Goal: Task Accomplishment & Management: Complete application form

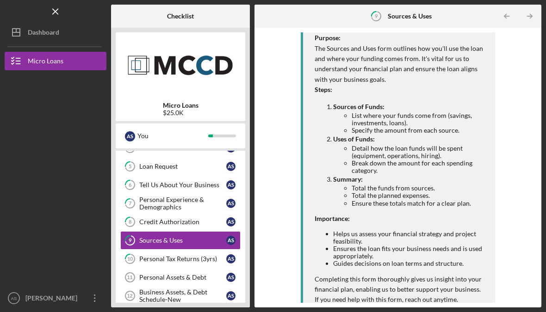
scroll to position [164, 0]
click at [181, 221] on div "Credit Authorization" at bounding box center [182, 221] width 87 height 7
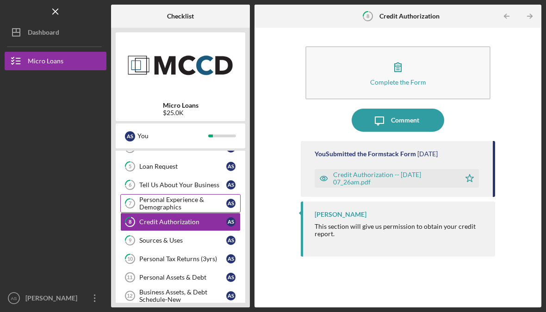
click at [179, 205] on div "Personal Experience & Demographics" at bounding box center [182, 203] width 87 height 15
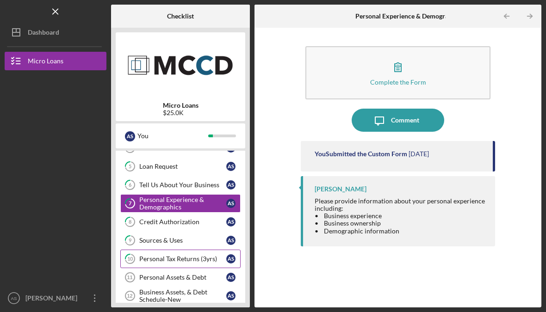
click at [167, 259] on div "Personal Tax Returns (3yrs)" at bounding box center [182, 258] width 87 height 7
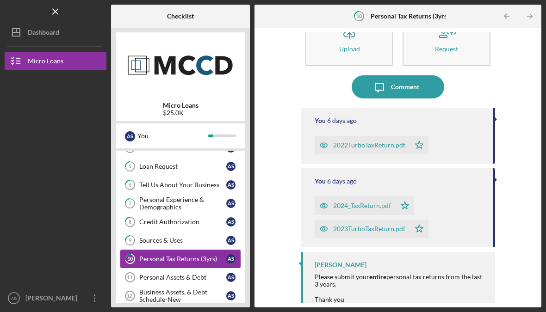
scroll to position [33, 0]
click at [190, 279] on div "Personal Assets & Debt" at bounding box center [182, 277] width 87 height 7
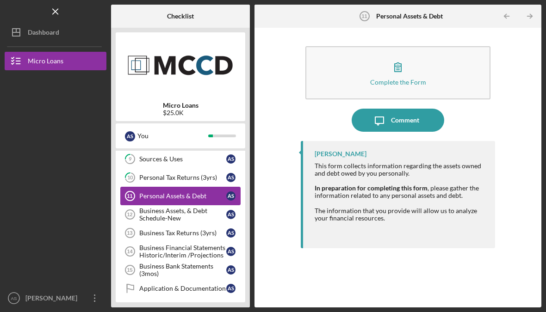
scroll to position [133, 0]
click at [407, 195] on div "This form collects information regarding the assets owned and debt owed by you …" at bounding box center [400, 192] width 171 height 60
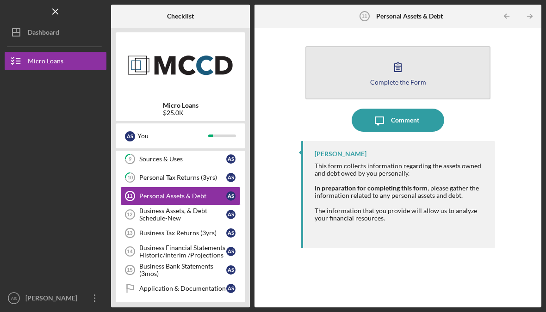
click at [393, 80] on div "Complete the Form" at bounding box center [398, 82] width 56 height 7
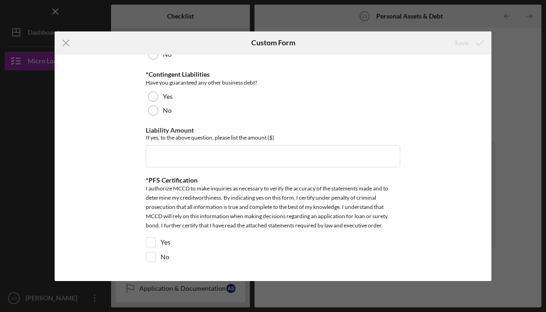
scroll to position [2540, 0]
click at [152, 247] on input "Yes" at bounding box center [150, 242] width 9 height 9
checkbox input "true"
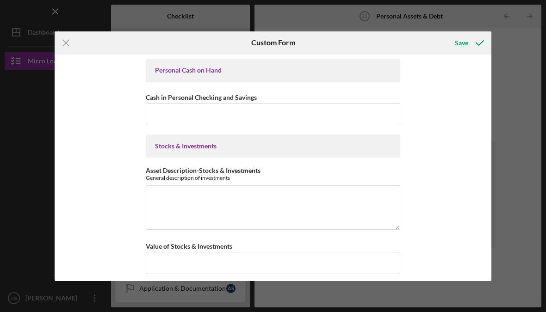
scroll to position [0, 0]
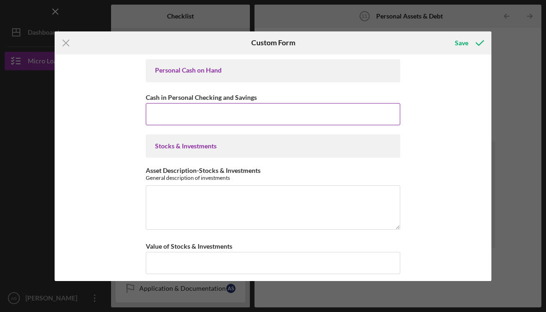
click at [229, 123] on input "Cash in Personal Checking and Savings" at bounding box center [273, 114] width 254 height 22
type input "$1,000"
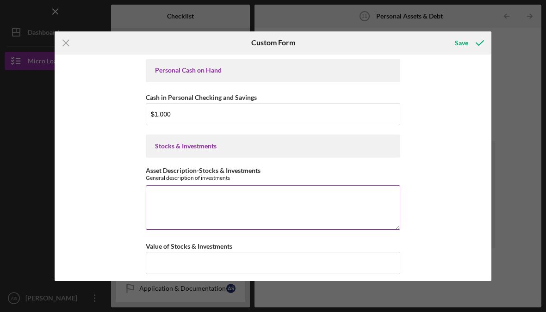
click at [198, 206] on textarea "Asset Description-Stocks & Investments" at bounding box center [273, 207] width 254 height 44
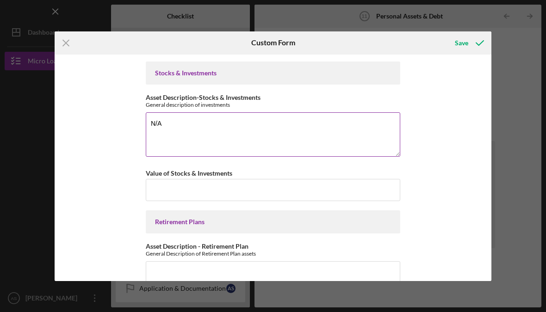
scroll to position [73, 0]
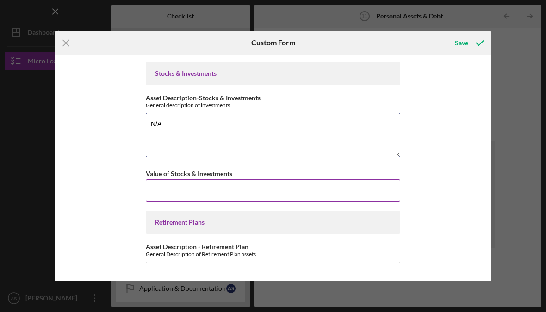
type textarea "N/A"
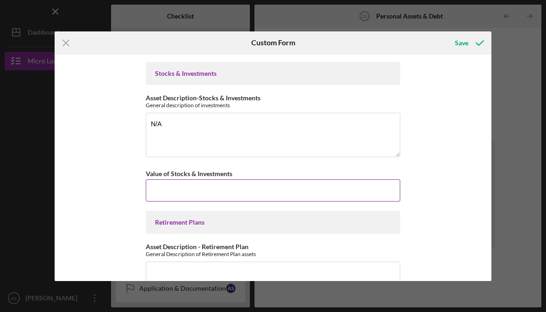
click at [229, 199] on input "Value of Stocks & Investments" at bounding box center [273, 190] width 254 height 22
click at [246, 197] on input "Value of Stocks & Investments" at bounding box center [273, 190] width 254 height 22
click at [258, 188] on input "Value of Stocks & Investments" at bounding box center [273, 190] width 254 height 22
click at [245, 197] on input "Value of Stocks & Investments" at bounding box center [273, 190] width 254 height 22
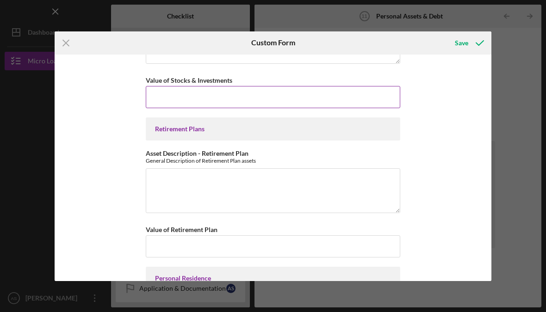
scroll to position [161, 0]
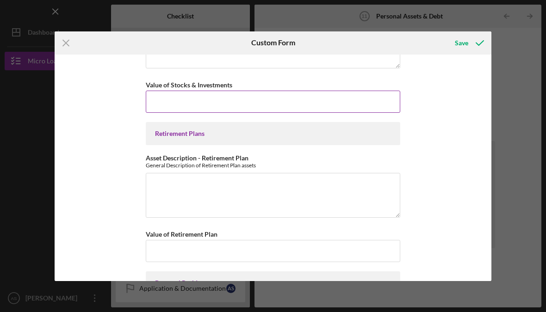
type input "$0"
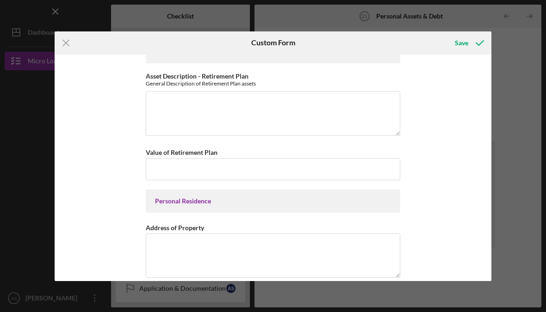
scroll to position [244, 0]
click at [233, 116] on textarea "Asset Description - Retirement Plan" at bounding box center [273, 113] width 254 height 44
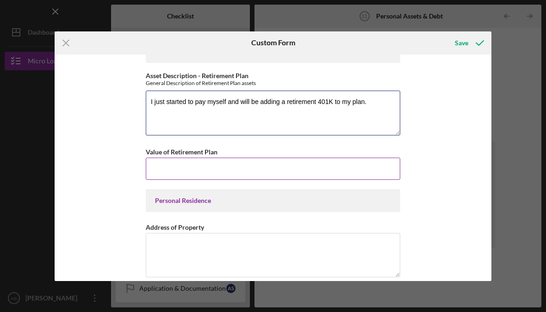
type textarea "I just started to pay myself and will be adding a retirement 401K to my plan."
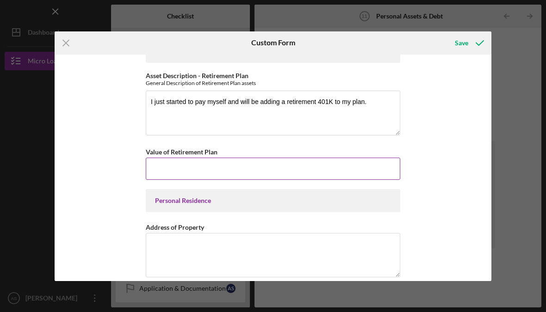
click at [277, 179] on input "Value of Retirement Plan" at bounding box center [273, 169] width 254 height 22
type input "$0"
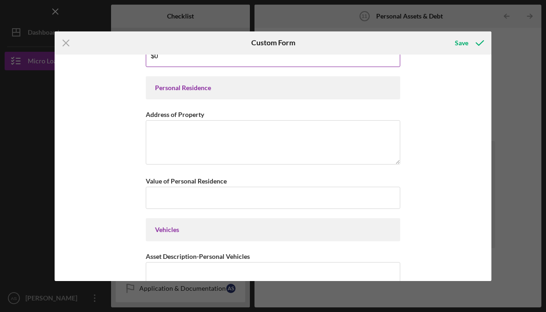
scroll to position [356, 0]
click at [176, 147] on textarea "Address of Property" at bounding box center [273, 143] width 254 height 44
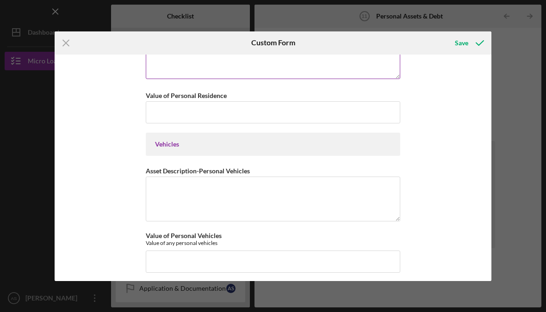
scroll to position [442, 0]
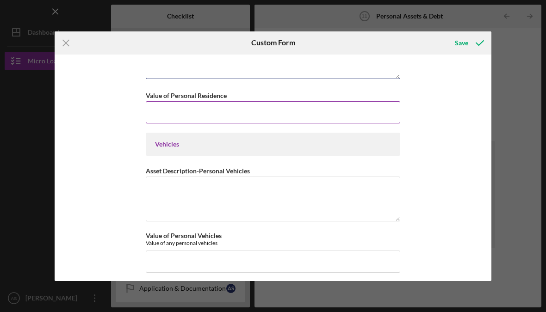
type textarea "4985 Evergreen Drive N #1, Hugo, MN, 55038"
click at [278, 123] on input "Value of Personal Residence" at bounding box center [273, 112] width 254 height 22
click at [207, 119] on input "Value of Personal Residence" at bounding box center [273, 112] width 254 height 22
type input "$0"
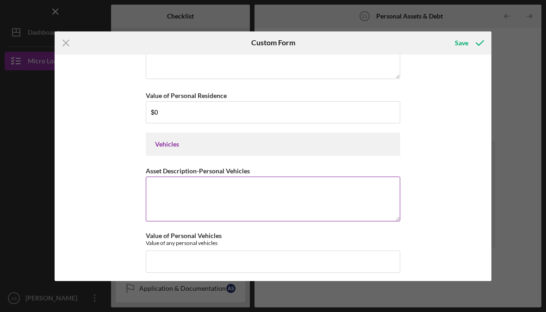
click at [290, 210] on textarea "Asset Description-Personal Vehicles" at bounding box center [273, 199] width 254 height 44
click at [302, 152] on div "Vehicles" at bounding box center [273, 144] width 254 height 23
click at [281, 206] on textarea "Asset Description-Personal Vehicles" at bounding box center [273, 199] width 254 height 44
click at [198, 204] on textarea "Asset Description-Personal Vehicles" at bounding box center [273, 199] width 254 height 44
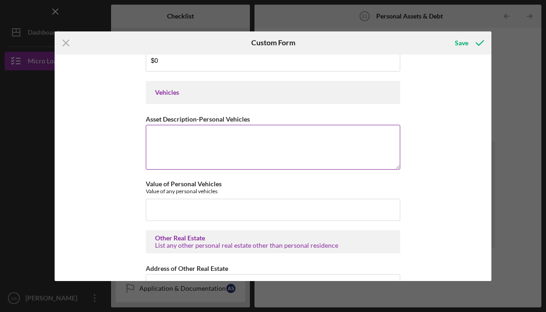
scroll to position [494, 0]
type textarea "C"
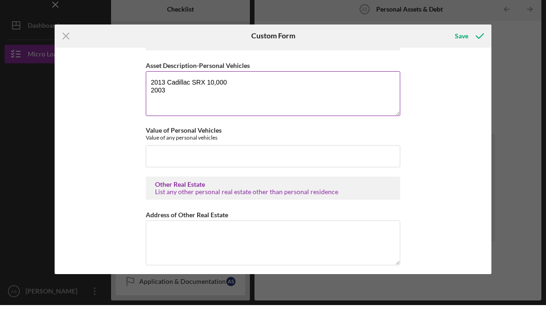
scroll to position [7, 0]
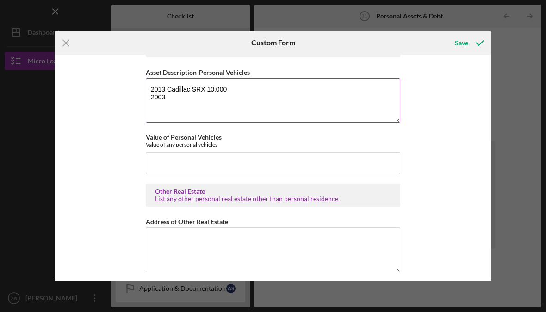
click at [229, 98] on textarea "2013 Cadillac SRX 10,000 2003" at bounding box center [273, 100] width 254 height 44
click at [219, 100] on textarea "2013 Cadillac SRX 10,000 2003" at bounding box center [273, 100] width 254 height 44
click at [216, 93] on textarea "2013 Cadillac SRX 10,000 2003" at bounding box center [273, 100] width 254 height 44
click at [265, 87] on textarea "2013 Cadillac SRX 10,000 2003" at bounding box center [273, 100] width 254 height 44
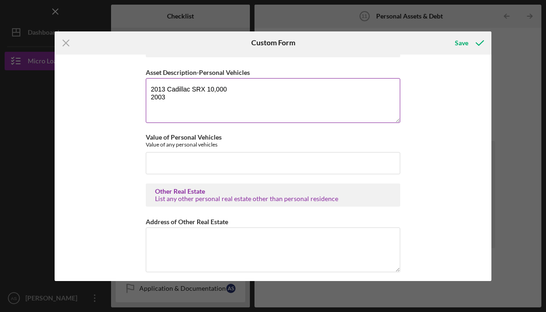
click at [216, 94] on textarea "2013 Cadillac SRX 10,000 2003" at bounding box center [273, 100] width 254 height 44
click at [216, 93] on textarea "2013 Cadillac SRX 10,000 2003" at bounding box center [273, 100] width 254 height 44
click at [187, 102] on textarea "2013 Cadillac SRX 5,000 2003" at bounding box center [273, 100] width 254 height 44
click at [171, 104] on textarea "2013 Cadillac SRX 5,000 2003" at bounding box center [273, 100] width 254 height 44
paste textarea "Chrysler Town & Country Van"
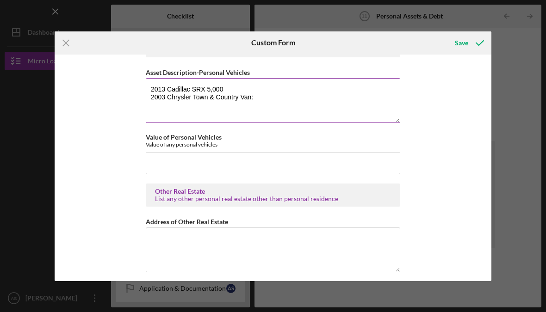
click at [205, 93] on textarea "2013 Cadillac SRX 5,000 2003 Chrysler Town & Country Van:" at bounding box center [273, 100] width 254 height 44
click at [208, 95] on textarea "2013 Cadillac SRX 5,000 2003 Chrysler Town & Country Van:" at bounding box center [273, 100] width 254 height 44
click at [260, 105] on textarea "2013 Cadillac SRX: 5,000 2003 Chrysler Town & Country Van:" at bounding box center [273, 100] width 254 height 44
click at [210, 94] on textarea "2013 Cadillac SRX: 5,000 2003 Chrysler Town & Country Van: $1200" at bounding box center [273, 100] width 254 height 44
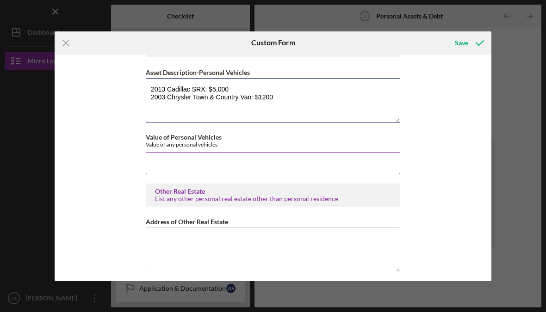
type textarea "2013 Cadillac SRX: $5,000 2003 Chrysler Town & Country Van: $1200"
click at [162, 161] on input "Value of Personal Vehicles" at bounding box center [273, 163] width 254 height 22
click at [178, 169] on input "Value of Personal Vehicles" at bounding box center [273, 163] width 254 height 22
click at [348, 148] on div "Value of any personal vehicles" at bounding box center [273, 144] width 254 height 7
click at [282, 167] on input "Value of Personal Vehicles" at bounding box center [273, 163] width 254 height 22
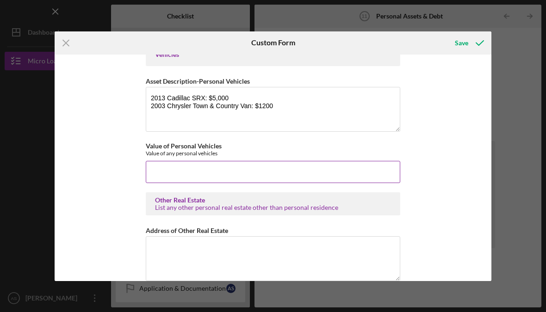
scroll to position [531, 0]
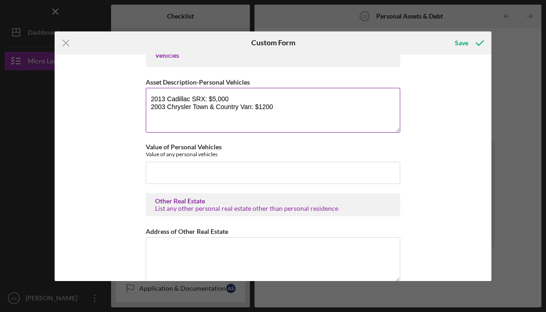
click at [153, 85] on label "Asset Description-Personal Vehicles" at bounding box center [198, 82] width 104 height 8
click at [153, 88] on textarea "2013 Cadillac SRX: $5,000 2003 Chrysler Town & Country Van: $1200" at bounding box center [273, 110] width 254 height 44
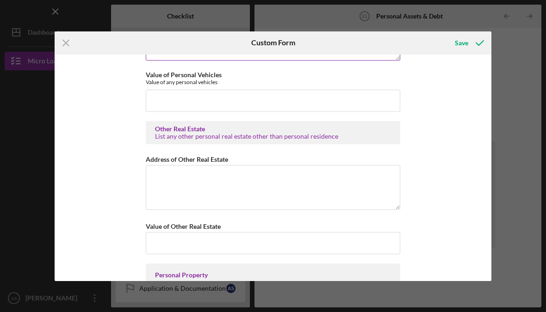
scroll to position [604, 0]
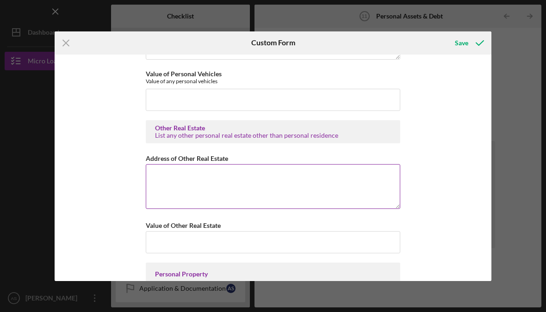
click at [378, 209] on textarea "Address of Other Real Estate" at bounding box center [273, 186] width 254 height 44
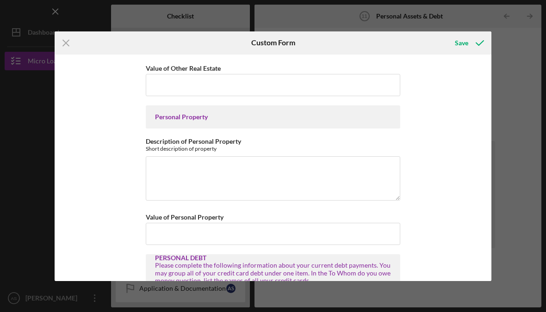
scroll to position [817, 0]
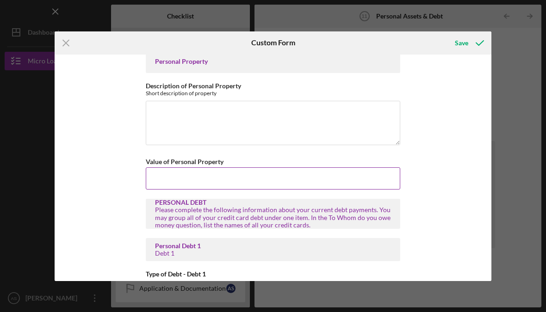
click at [211, 188] on input "Value of Personal Property" at bounding box center [273, 178] width 254 height 22
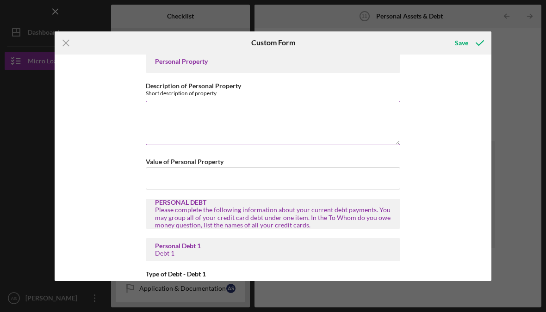
click at [164, 117] on textarea "Description of Personal Property" at bounding box center [273, 123] width 254 height 44
click at [172, 115] on textarea "Description of Personal Property" at bounding box center [273, 123] width 254 height 44
paste textarea "• Household furniture and furnishings • Personal clothing and apparel (self and…"
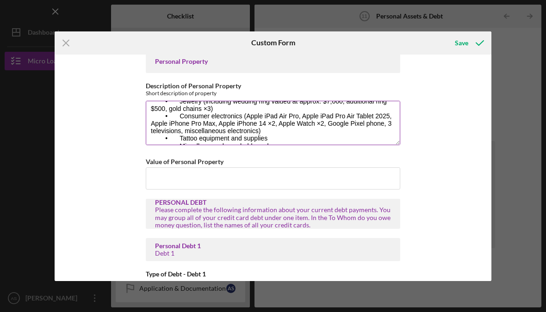
scroll to position [25, 0]
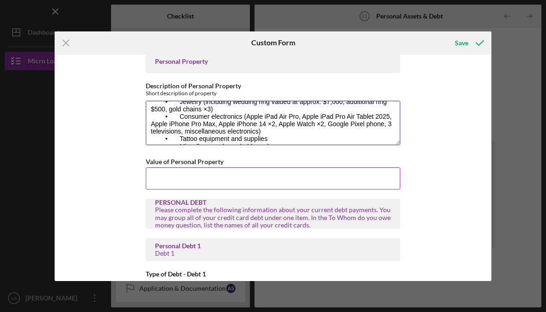
type textarea "• Household furniture and furnishings • Personal clothing and apparel (self and…"
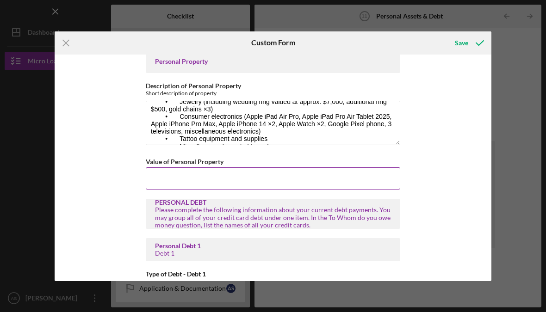
click at [252, 190] on input "Value of Personal Property" at bounding box center [273, 178] width 254 height 22
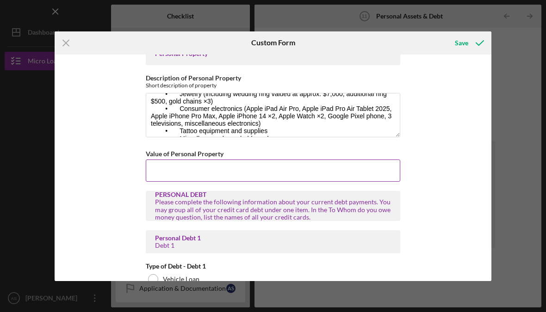
scroll to position [826, 0]
click at [235, 176] on input "Value of Personal Property" at bounding box center [273, 170] width 254 height 22
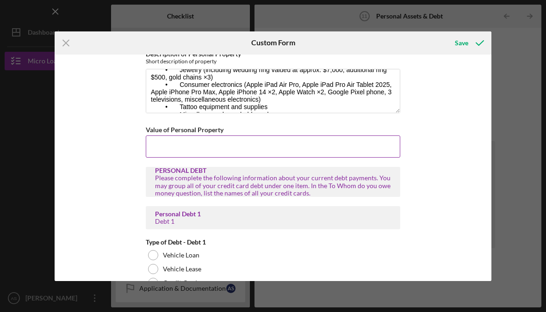
scroll to position [848, 0]
click at [183, 158] on input "Value of Personal Property" at bounding box center [273, 147] width 254 height 22
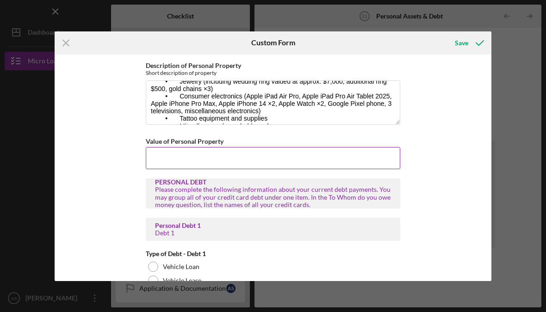
scroll to position [840, 0]
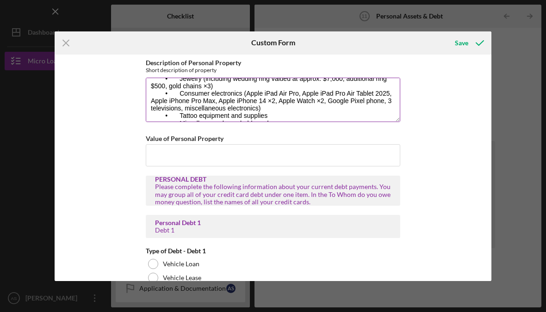
click at [174, 95] on textarea "• Household furniture and furnishings • Personal clothing and apparel (self and…" at bounding box center [273, 100] width 254 height 44
click at [173, 95] on textarea "• Household furniture and furnishings • Personal clothing and apparel (self and…" at bounding box center [273, 100] width 254 height 44
click at [183, 105] on textarea "• Household furniture and furnishings • Personal clothing and apparel (self and…" at bounding box center [273, 100] width 254 height 44
click at [182, 105] on textarea "• Household furniture and furnishings • Personal clothing and apparel (self and…" at bounding box center [273, 100] width 254 height 44
click at [309, 122] on textarea "• Household furniture and furnishings • Personal clothing and apparel (self and…" at bounding box center [273, 100] width 254 height 44
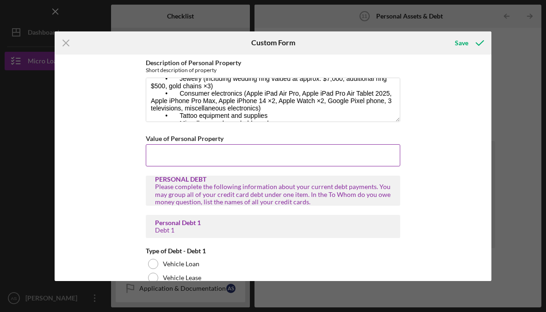
click at [168, 151] on input "Value of Personal Property" at bounding box center [273, 155] width 254 height 22
click at [159, 156] on input "Value of Personal Property" at bounding box center [273, 155] width 254 height 22
click at [166, 154] on input "Value of Personal Property" at bounding box center [273, 155] width 254 height 22
paste input "$700,050,031,500.50"
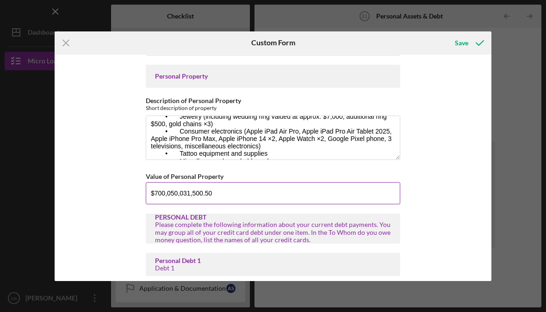
scroll to position [804, 0]
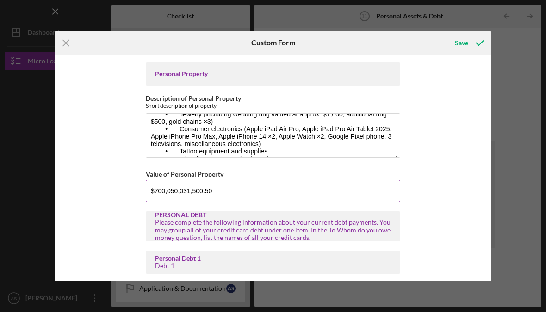
click at [159, 200] on input "$700,050,031,500.50" at bounding box center [273, 191] width 254 height 22
click at [166, 198] on input "$700,050,031,500.50" at bounding box center [273, 191] width 254 height 22
type input "$"
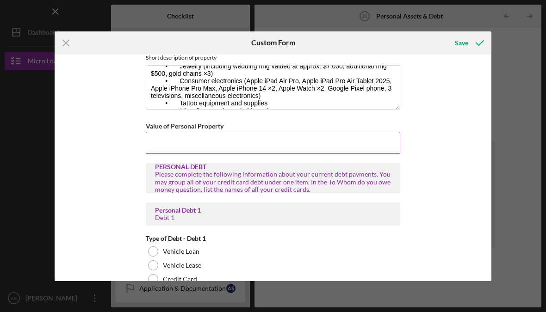
scroll to position [851, 0]
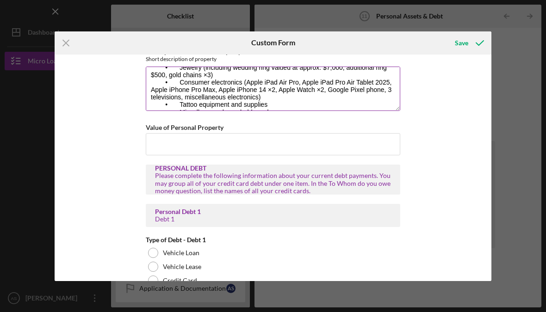
click at [185, 93] on textarea "• Household furniture and furnishings • Personal clothing and apparel (self and…" at bounding box center [273, 89] width 254 height 44
click at [185, 102] on textarea "• Household furniture and furnishings • Personal clothing and apparel (self and…" at bounding box center [273, 89] width 254 height 44
click at [285, 111] on textarea "• Household furniture and furnishings • Personal clothing and apparel (self and…" at bounding box center [273, 89] width 254 height 44
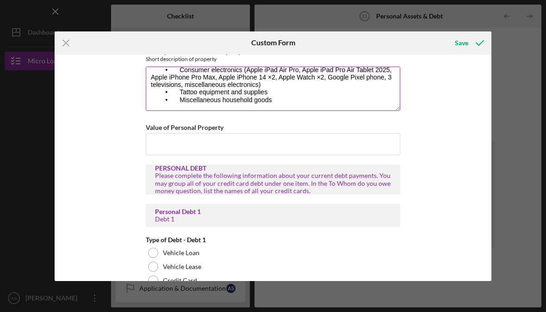
scroll to position [37, 0]
click at [278, 96] on textarea "• Household furniture and furnishings • Personal clothing and apparel (self and…" at bounding box center [273, 89] width 254 height 44
click at [281, 100] on textarea "• Household furniture and furnishings • Personal clothing and apparel (self and…" at bounding box center [273, 89] width 254 height 44
click at [278, 107] on textarea "• Household furniture and furnishings • Personal clothing and apparel (self and…" at bounding box center [273, 89] width 254 height 44
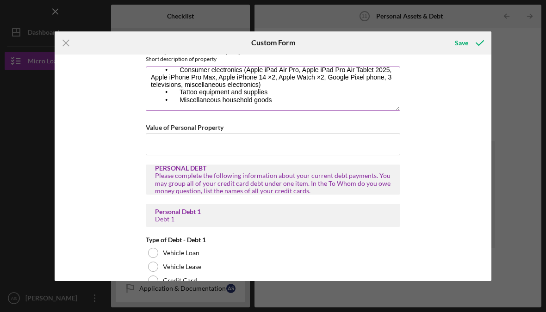
click at [164, 111] on textarea "• Household furniture and furnishings • Personal clothing and apparel (self and…" at bounding box center [273, 89] width 254 height 44
paste textarea "• Wedding ring: $7,000 • Other ring: $500 • 3 gold chains/necklaces: $1,500 (es…"
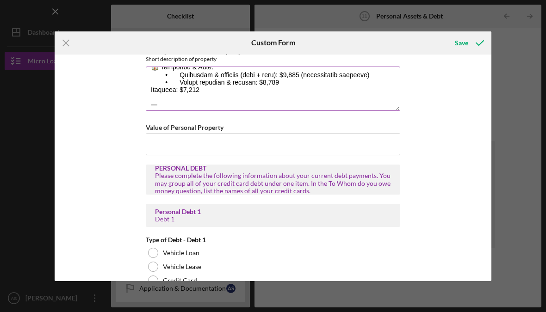
scroll to position [223, 0]
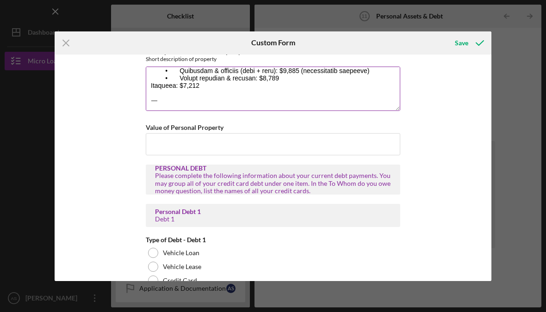
click at [183, 107] on textarea "Description of Personal Property" at bounding box center [273, 89] width 254 height 44
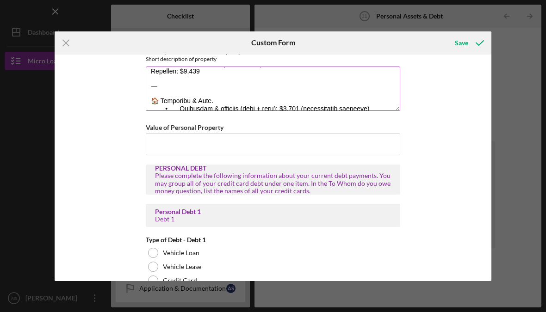
scroll to position [183, 0]
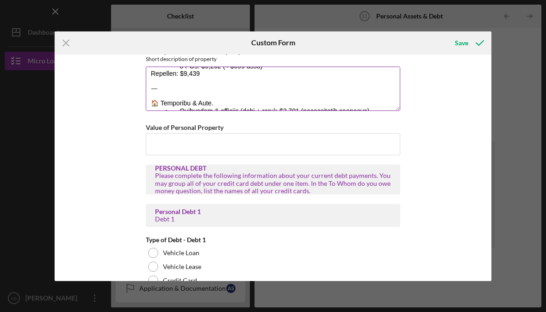
click at [191, 97] on textarea "Description of Personal Property" at bounding box center [273, 89] width 254 height 44
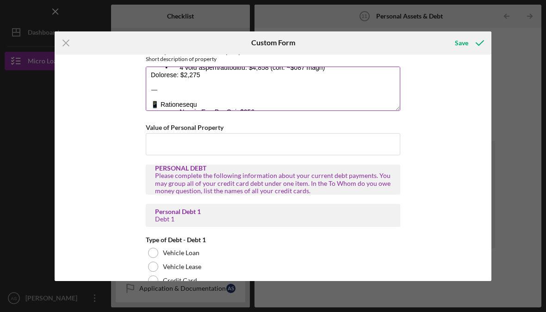
scroll to position [91, 0]
click at [189, 105] on textarea "Description of Personal Property" at bounding box center [273, 89] width 254 height 44
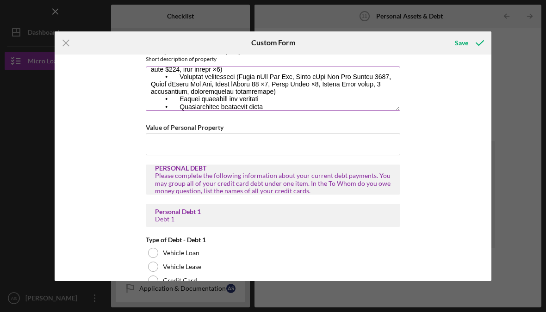
scroll to position [31, 0]
click at [264, 94] on textarea "Description of Personal Property" at bounding box center [273, 89] width 254 height 44
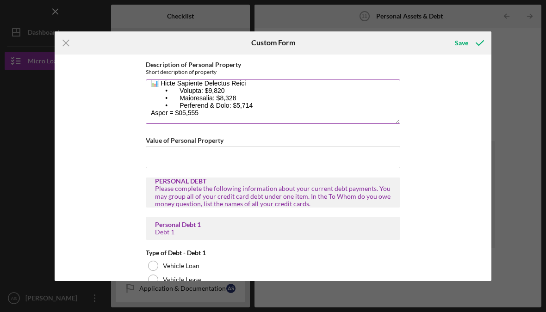
scroll to position [237, 0]
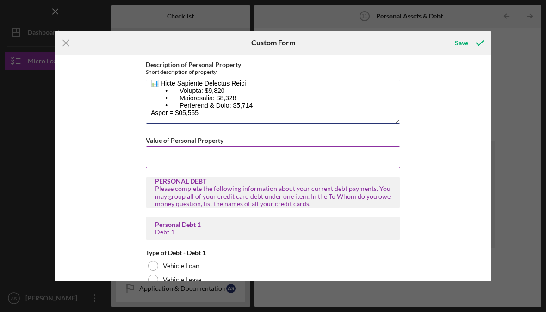
type textarea "• Household furniture and furnishings • Personal clothing and apparel (self and…"
click at [167, 162] on input "Value of Personal Property" at bounding box center [273, 157] width 254 height 22
type input "$6"
type input "$20,400"
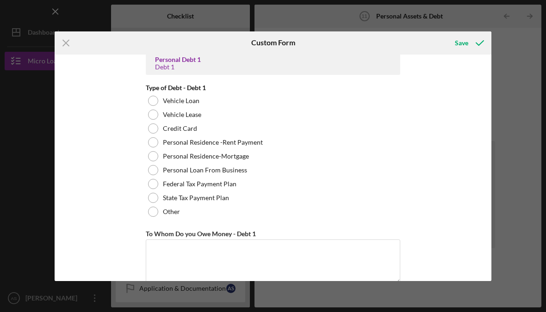
scroll to position [1002, 0]
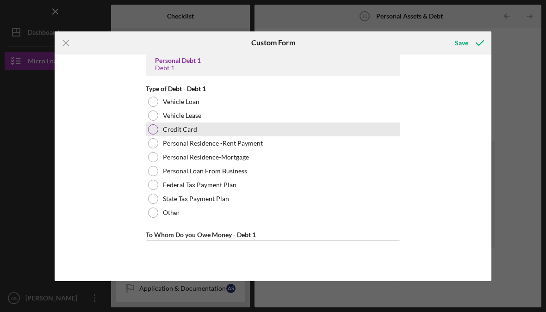
click at [151, 135] on div at bounding box center [153, 129] width 10 height 10
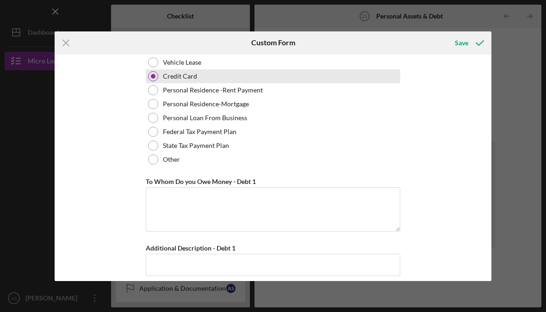
scroll to position [1054, 0]
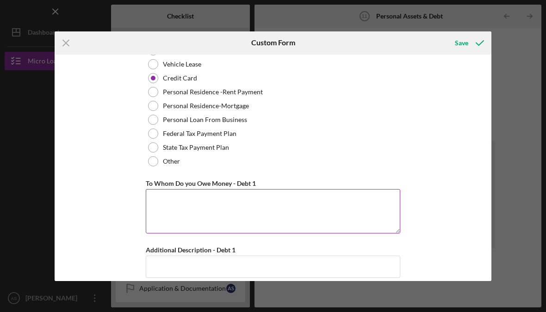
click at [222, 224] on textarea "To Whom Do you Owe Money - Debt 1" at bounding box center [273, 211] width 254 height 44
click at [299, 208] on textarea "To Whom Do you Owe Money - Debt 1" at bounding box center [273, 211] width 254 height 44
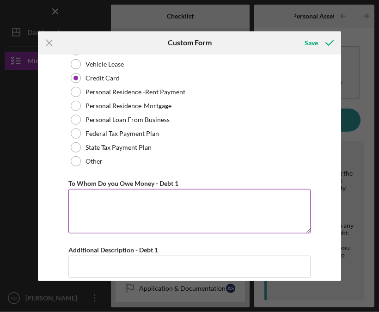
scroll to position [133, 0]
click at [120, 214] on textarea "To Whom Do you Owe Money - Debt 1" at bounding box center [189, 211] width 243 height 44
click at [99, 212] on textarea "To Whom Do you Owe Money - Debt 1" at bounding box center [189, 211] width 243 height 44
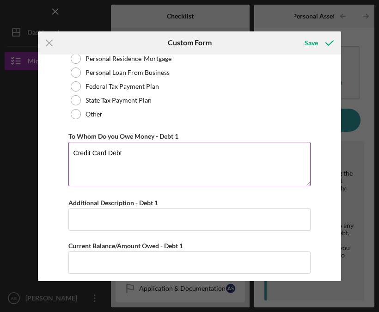
scroll to position [1099, 0]
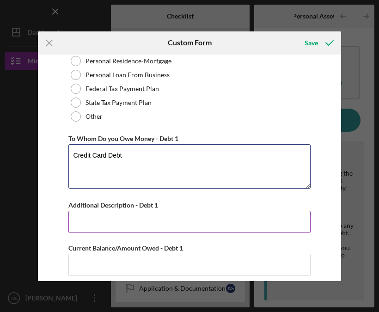
type textarea "Credit Card Debt"
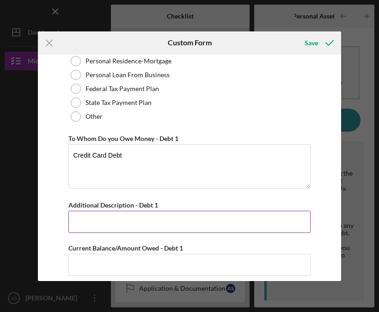
click at [177, 226] on input "Additional Description - Debt 1" at bounding box center [189, 222] width 243 height 22
click at [85, 227] on input "Additional Description - Debt 1" at bounding box center [189, 222] width 243 height 22
paste input "🔹 Student Loans (Dept of Education / NELN) • $2,305 • $1,267 • $4,088 • $2,065 …"
click at [180, 232] on input "🔹 Student Loans (Dept of Education / NELN) • $2,305 • $1,267 • $4,088 • $2,065 …" at bounding box center [189, 222] width 243 height 22
click at [186, 230] on input "🔹 Student Loans (Dept of Education / NELN) • $2,305 • $1,267 • $4,088 • $2,065 …" at bounding box center [189, 222] width 243 height 22
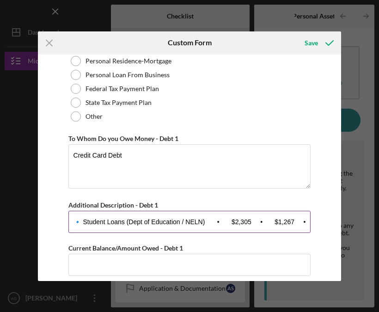
click at [111, 229] on input "🔹 Student Loans (Dept of Education / NELN) • $2,305 • $1,267 • $4,088 • $2,065 …" at bounding box center [189, 222] width 243 height 22
type input "🔹 Student Loans (Dept of Education / NELN) •$2,305 •$1,267 •$4,088 •$2,065 • $1…"
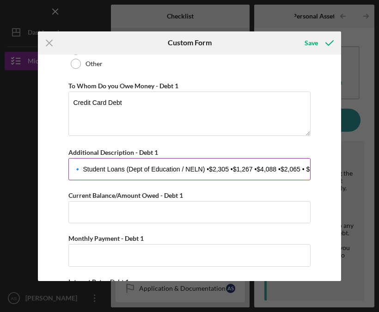
scroll to position [1123, 0]
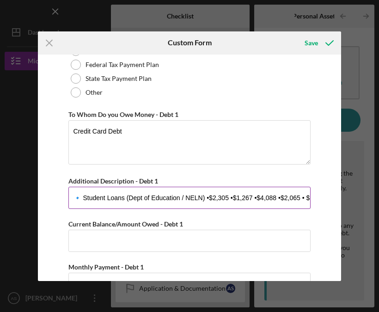
click at [78, 203] on input "🔹 Student Loans (Dept of Education / NELN) •$2,305 •$1,267 •$4,088 •$2,065 • $1…" at bounding box center [189, 198] width 243 height 22
click at [80, 208] on input "🔹 Student Loans (Dept of Education / NELN) •$2,305 •$1,267 •$4,088 •$2,065 • $1…" at bounding box center [189, 198] width 243 height 22
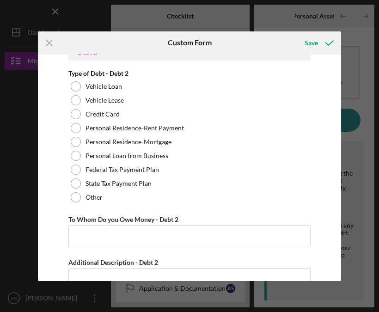
scroll to position [1475, 0]
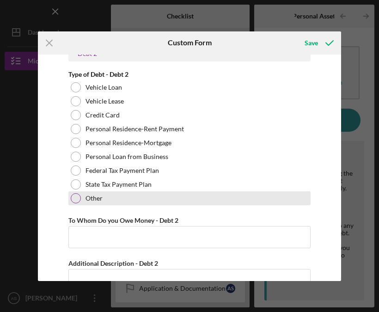
click at [80, 204] on div at bounding box center [76, 198] width 10 height 10
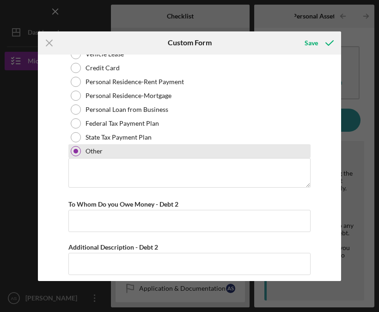
scroll to position [1525, 0]
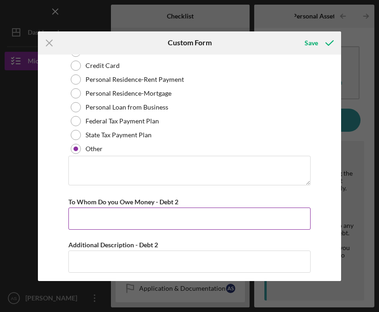
click at [94, 230] on input "To Whom Do you Owe Money - Debt 2" at bounding box center [189, 219] width 243 height 22
click at [99, 230] on input "To Whom Do you Owe Money - Debt 2" at bounding box center [189, 219] width 243 height 22
paste input "🔹 Student Loans (Dept of Education / NELN) •$2,305 •$1,267 •$4,088 •$2,065 • $1…"
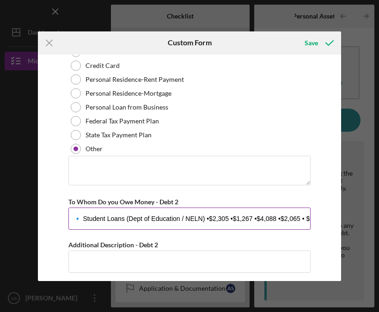
click at [81, 230] on input "🔹 Student Loans (Dept of Education / NELN) •$2,305 •$1,267 •$4,088 •$2,065 • $1…" at bounding box center [189, 219] width 243 height 22
click at [85, 230] on input "Student Loans (Dept of Education / NELN) •$2,305 •$1,267 •$4,088 •$2,065 • $1,8…" at bounding box center [189, 219] width 243 height 22
click at [89, 227] on input "Student Loans (Dept of Education / NELN) •$2,305 •$1,267 •$4,088 •$2,065 • $1,8…" at bounding box center [189, 219] width 243 height 22
click at [89, 226] on input "Student Loans (Dept of Education / NELN) •$2,305 •$1,267 •$4,088 •$2,065 • $1,8…" at bounding box center [189, 219] width 243 height 22
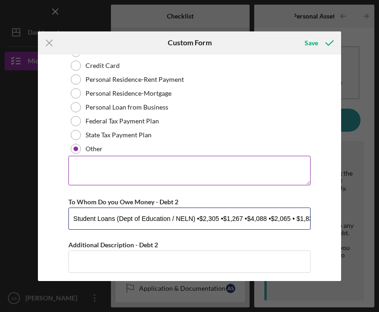
type input "Student Loans (Dept of Education / NELN) •$2,305 •$1,267 •$4,088 •$2,065 • $1,8…"
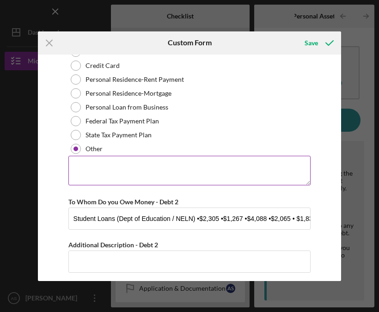
click at [86, 174] on textarea at bounding box center [189, 171] width 243 height 30
click at [93, 179] on textarea at bounding box center [189, 171] width 243 height 30
click at [81, 176] on textarea at bounding box center [189, 171] width 243 height 30
paste textarea "Student Loans (Dept of Education / NELN)"
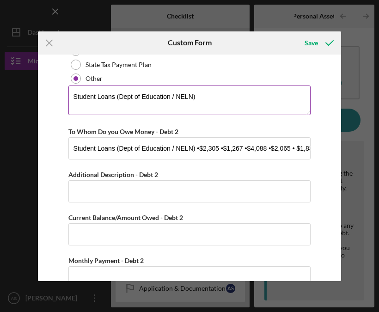
scroll to position [1596, 0]
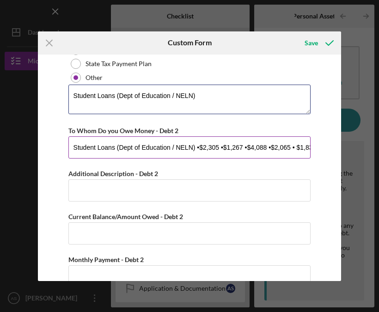
type textarea "Student Loans (Dept of Education / NELN)"
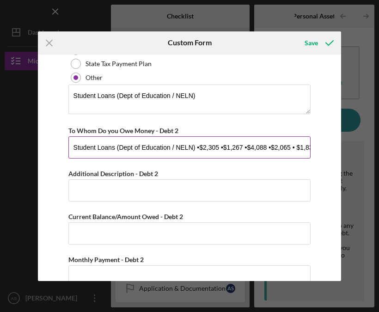
click at [112, 159] on input "Student Loans (Dept of Education / NELN) •$2,305 •$1,267 •$4,088 •$2,065 • $1,8…" at bounding box center [189, 147] width 243 height 22
click at [105, 159] on input "Student Loans (Dept of Education / NELN) •$2,305 •$1,267 •$4,088 •$2,065 • $1,8…" at bounding box center [189, 147] width 243 height 22
click at [78, 157] on input "Student Loans (Dept of Education / NELN) •$2,305 •$1,267 •$4,088 •$2,065 • $1,8…" at bounding box center [189, 147] width 243 height 22
click at [77, 157] on input "Student Loans (Dept of Education / NELN) •$2,305 •$1,267 •$4,088 •$2,065 • $1,8…" at bounding box center [189, 147] width 243 height 22
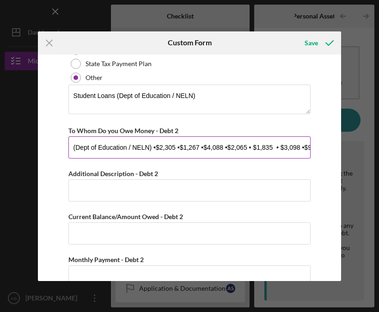
click at [157, 159] on input "(Dept of Education / NELN) •$2,305 •$1,267 •$4,088 •$2,065 • $1,835 • $3,098 •$…" at bounding box center [189, 147] width 243 height 22
click at [163, 159] on input "(Dept of Education / NELN) •$2,305 •$1,267 •$4,088 •$2,065 • $1,835 • $3,098 •$…" at bounding box center [189, 147] width 243 height 22
click at [166, 158] on input "(Dept of Education / NELN) •$2,305 •$1,267 •$4,088 •$2,065 • $1,835 • $3,098 •$…" at bounding box center [189, 147] width 243 height 22
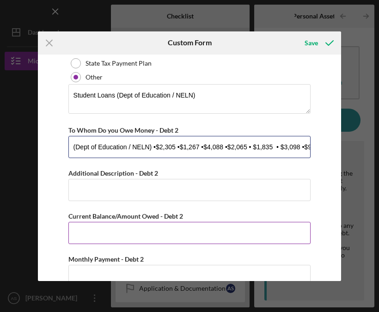
type input "(Dept of Education / NELN) •$2,305 •$1,267 •$4,088 •$2,065 • $1,835 • $3,098 •$…"
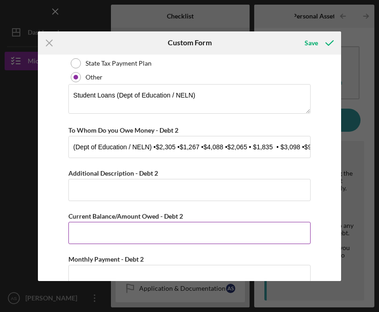
click at [93, 244] on input "Current Balance/Amount Owed - Debt 2" at bounding box center [189, 233] width 243 height 22
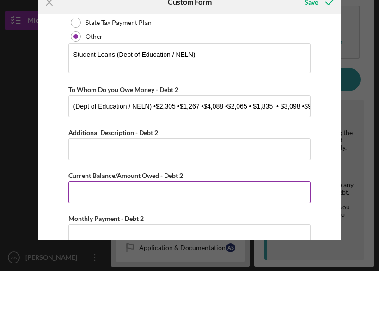
click at [93, 222] on input "Current Balance/Amount Owed - Debt 2" at bounding box center [189, 233] width 243 height 22
paste input "$2,305,126,740,882,065"
type input "$2,305,126,740,882,065"
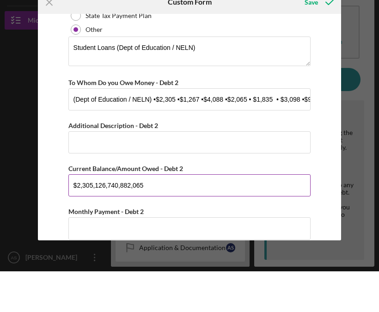
scroll to position [1606, 0]
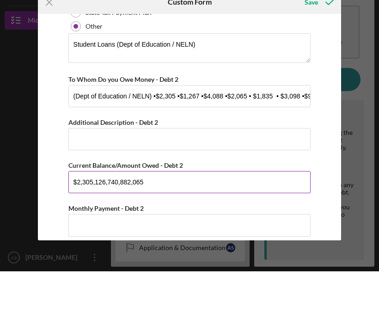
click at [100, 212] on input "$2,305,126,740,882,065" at bounding box center [189, 223] width 243 height 22
click at [101, 212] on input "$2,305,126,740,882,065" at bounding box center [189, 223] width 243 height 22
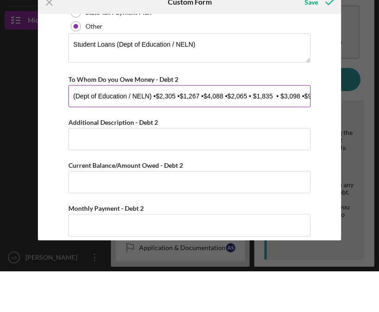
click at [202, 126] on input "(Dept of Education / NELN) •$2,305 •$1,267 •$4,088 •$2,065 • $1,835 • $3,098 •$…" at bounding box center [189, 137] width 243 height 22
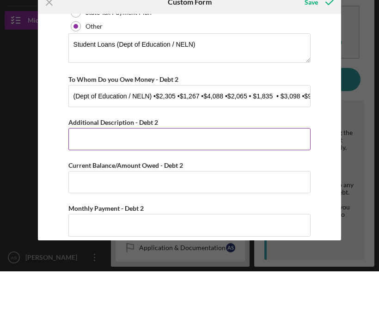
click at [133, 169] on input "Additional Description - Debt 2" at bounding box center [189, 180] width 243 height 22
click at [113, 169] on input "Additional Description - Debt 2" at bounding box center [189, 180] width 243 height 22
paste input "$2,305 •$1,267 •$4,088 •$2,065 • $1,835 • $3,098 •$965 •$3,331 Total Student Lo…"
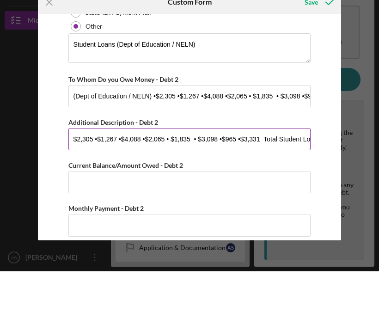
click at [231, 169] on input "$2,305 •$1,267 •$4,088 •$2,065 • $1,835 • $3,098 •$965 •$3,331 Total Student Lo…" at bounding box center [189, 180] width 243 height 22
click at [230, 169] on input "$2,305 •$1,267 •$4,088 •$2,065 • $1,835 • $3,098 •$965 •$3,331 Total Student Lo…" at bounding box center [189, 180] width 243 height 22
type input "$2,305 •$1,267 •$4,088 •$2,065 • $1,835 • $3,098 •$965 •$3,331 Total Student Lo…"
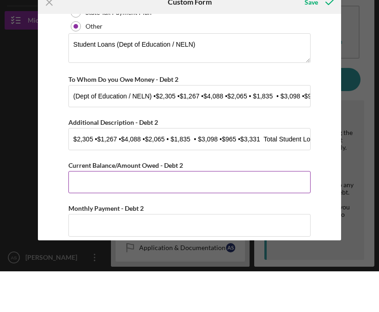
click at [102, 212] on input "Current Balance/Amount Owed - Debt 2" at bounding box center [189, 223] width 243 height 22
click at [97, 212] on input "Current Balance/Amount Owed - Debt 2" at bounding box center [189, 223] width 243 height 22
paste input "$18,954"
type input "$18,954"
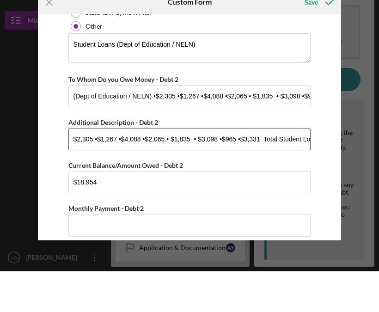
click at [270, 169] on input "$2,305 •$1,267 •$4,088 •$2,065 • $1,835 • $3,098 •$965 •$3,331 Total Student Lo…" at bounding box center [189, 180] width 243 height 22
click at [276, 169] on input "$2,305 •$1,267 •$4,088 •$2,065 • $1,835 • $3,098 •$965 •$3,331 Total Student Lo…" at bounding box center [189, 180] width 243 height 22
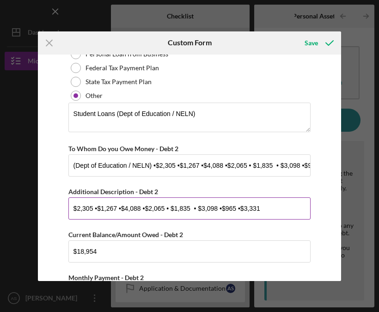
scroll to position [1578, 0]
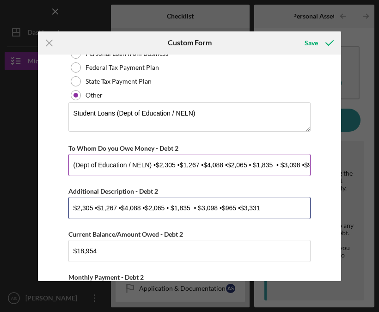
type input "$2,305 •$1,267 •$4,088 •$2,065 • $1,835 • $3,098 •$965 •$3,331"
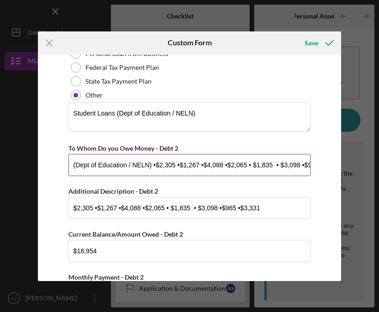
click at [173, 173] on input "(Dept of Education / NELN) •$2,305 •$1,267 •$4,088 •$2,065 • $1,835 • $3,098 •$…" at bounding box center [189, 165] width 243 height 22
click at [201, 176] on input "(Dept of Education / NELN) •$2,305 •$1,267 •$4,088 •$2,065 • $1,835 • $3,098 •$…" at bounding box center [189, 165] width 243 height 22
click at [200, 176] on input "(Dept of Education / NELN) •$2,305 •$1,267 •$4,088 •$2,065 • $1,835 • $3,098 •$…" at bounding box center [189, 165] width 243 height 22
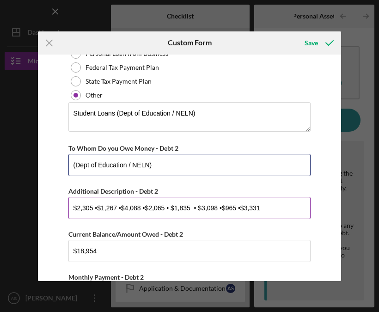
type input "(Dept of Education / NELN)"
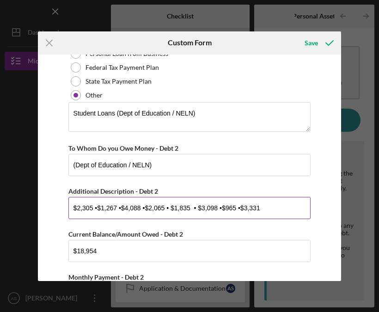
click at [93, 219] on input "$2,305 •$1,267 •$4,088 •$2,065 • $1,835 • $3,098 •$965 •$3,331" at bounding box center [189, 208] width 243 height 22
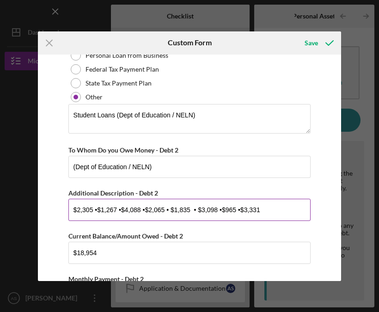
click at [92, 221] on input "$2,305 •$1,267 •$4,088 •$2,065 • $1,835 • $3,098 •$965 •$3,331" at bounding box center [189, 210] width 243 height 22
click at [318, 44] on button "Save" at bounding box center [319, 43] width 46 height 19
click at [125, 217] on input "$2,305, $1,267 •$4,088 •$2,065 • $1,835 • $3,098 •$965 •$3,331" at bounding box center [189, 210] width 243 height 22
click at [143, 221] on input "$2,305, $1,267, $4,088 •$2,065 • $1,835 • $3,098 •$965 •$3,331" at bounding box center [189, 210] width 243 height 22
click at [167, 219] on input "$2,305, $1,267, $4,088, $2,065 • $1,835 • $3,098 •$965 •$3,331" at bounding box center [189, 210] width 243 height 22
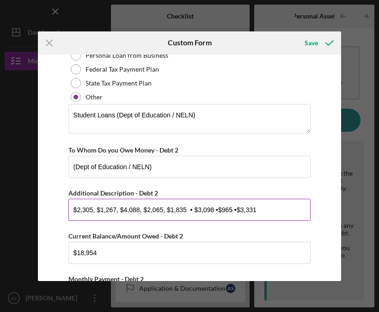
click at [188, 221] on input "$2,305, $1,267, $4,088, $2,065, $1,835 • $3,098 •$965 •$3,331" at bounding box center [189, 210] width 243 height 22
click at [216, 221] on input "$2,305, $1,267, $4,088, $2,065, $1,835, $3,098 •$965 •$3,331" at bounding box center [189, 210] width 243 height 22
click at [238, 221] on input "$2,305, $1,267, $4,088, $2,065, $1,835, $3,098, $965 •$3,331" at bounding box center [189, 210] width 243 height 22
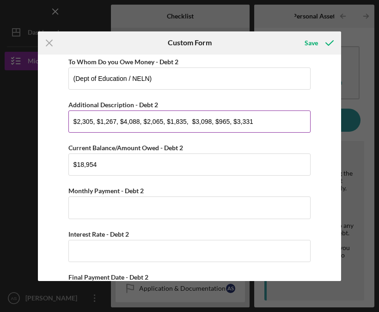
scroll to position [1664, 0]
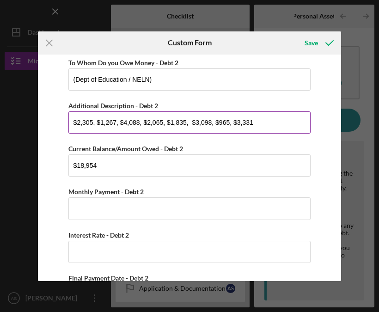
type input "$2,305, $1,267, $4,088, $2,065, $1,835, $3,098, $965, $3,331"
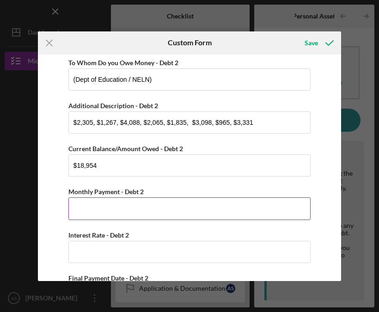
click at [182, 220] on input "Monthly Payment - Debt 2" at bounding box center [189, 209] width 243 height 22
type input "$0"
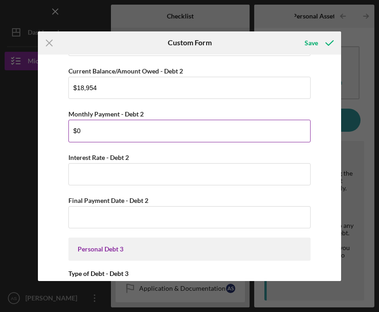
scroll to position [1741, 0]
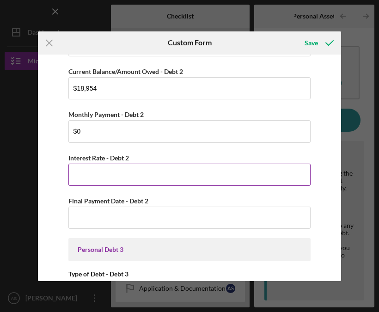
click at [172, 186] on input "Interest Rate - Debt 2" at bounding box center [189, 175] width 243 height 22
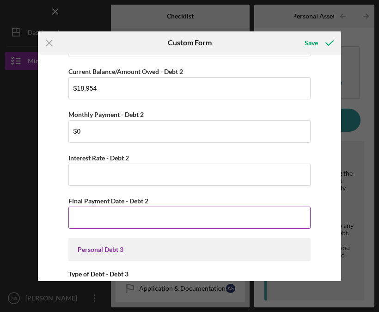
click at [160, 228] on input "Final Payment Date - Debt 2" at bounding box center [189, 218] width 243 height 22
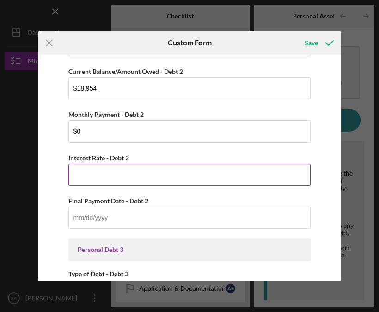
click at [161, 181] on input "Interest Rate - Debt 2" at bounding box center [189, 175] width 243 height 22
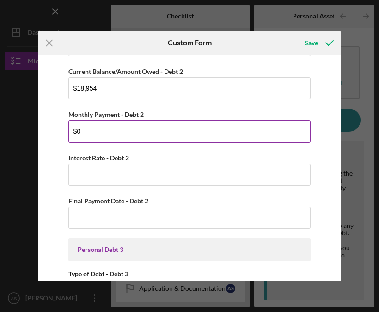
click at [160, 142] on input "$0" at bounding box center [189, 131] width 243 height 22
type input "$0"
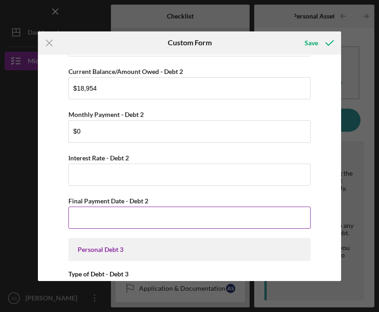
click at [136, 229] on input "Final Payment Date - Debt 2" at bounding box center [189, 218] width 243 height 22
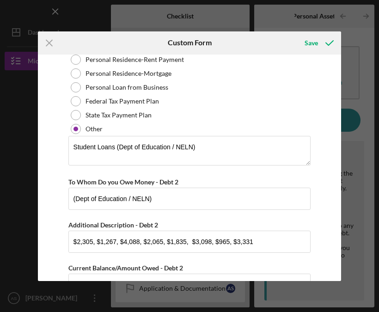
scroll to position [1522, 0]
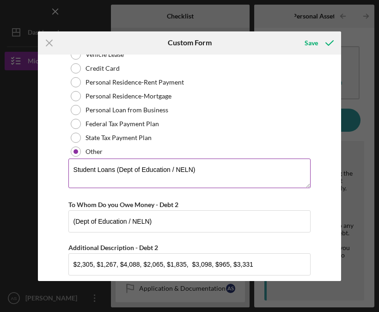
click at [220, 184] on textarea "Student Loans (Dept of Education / NELN)" at bounding box center [189, 174] width 243 height 30
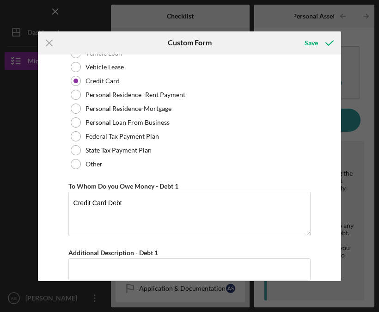
scroll to position [1051, 0]
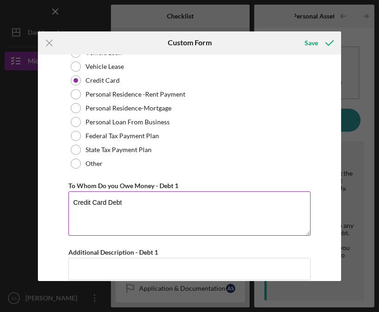
type textarea "Student Loans (Dept of Education / NELN) (This is in Deferment)"
click at [142, 216] on textarea "Credit Card Debt" at bounding box center [189, 213] width 243 height 44
click at [141, 211] on textarea "Credit Card Debt:" at bounding box center [189, 213] width 243 height 44
paste textarea "AMEX – $1,015"
click at [184, 210] on textarea "Credit Card Debt: AMEX – $1,015," at bounding box center [189, 213] width 243 height 44
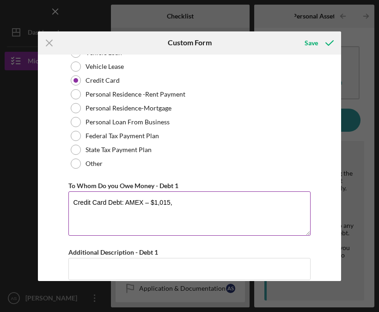
paste textarea "Capital One – $948"
click at [234, 210] on textarea "Credit Card Debt: AMEX – $1,015, Capital One – $948," at bounding box center [189, 213] width 243 height 44
paste textarea "Capital One – $2,911"
click at [302, 210] on textarea "Credit Card Debt: AMEX – $1,015, Capital One – $948, Capital One – $2,911," at bounding box center [189, 213] width 243 height 44
paste textarea "Capital One – $5,997"
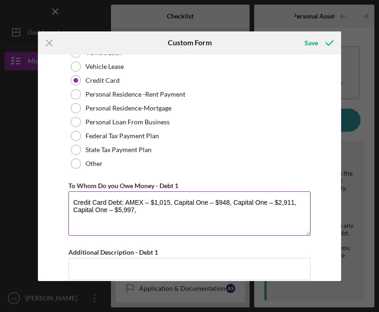
click at [152, 220] on textarea "Credit Card Debt: AMEX – $1,015, Capital One – $948, Capital One – $2,911, Capi…" at bounding box center [189, 213] width 243 height 44
click at [150, 220] on textarea "Credit Card Debt: AMEX – $1,015, Capital One – $948, Capital One – $2,911, Capi…" at bounding box center [189, 213] width 243 height 44
click at [154, 220] on textarea "Credit Card Debt: AMEX – $1,015, Capital One – $948, Capital One – $2,911, Capi…" at bounding box center [189, 213] width 243 height 44
paste textarea "Citi – $3,385"
click at [192, 221] on textarea "Credit Card Debt: AMEX – $1,015, Capital One – $948, Capital One – $2,911, Capi…" at bounding box center [189, 213] width 243 height 44
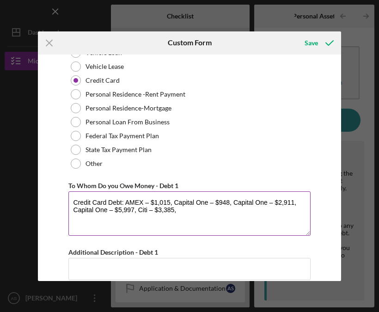
paste textarea "CCB / Jared – $3,110"
click at [251, 217] on textarea "Credit Card Debt: AMEX – $1,015, Capital One – $948, Capital One – $2,911, Capi…" at bounding box center [189, 213] width 243 height 44
paste textarea "Macy’s / CBNA – $2,384"
click at [102, 225] on textarea "Credit Card Debt: AMEX – $1,015, Capital One – $948, Capital One – $2,911, Capi…" at bounding box center [189, 213] width 243 height 44
click at [114, 229] on textarea "Credit Card Debt: AMEX – $1,015, Capital One – $948, Capital One – $2,911, Capi…" at bounding box center [189, 213] width 243 height 44
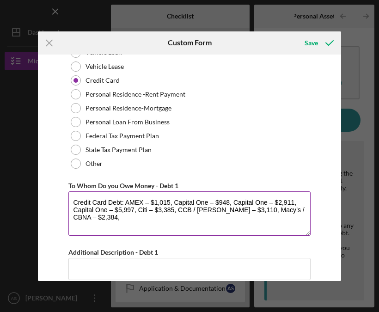
paste textarea "TD Bank USA / Target – $2,645"
click at [203, 220] on textarea "Credit Card Debt: AMEX – $1,015, Capital One – $948, Capital One – $2,911, Capi…" at bounding box center [189, 213] width 243 height 44
paste textarea "US Bank – $683"
click at [252, 232] on textarea "Credit Card Debt: AMEX – $1,015, Capital One – $948, Capital One – $2,911, Capi…" at bounding box center [189, 213] width 243 height 44
paste textarea "Kikoff Lending LLC – $315"
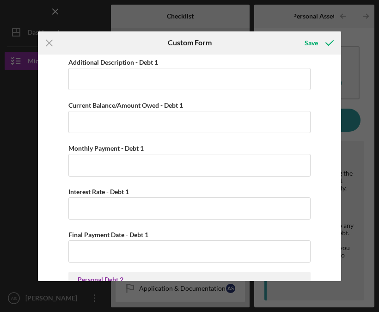
scroll to position [1277, 0]
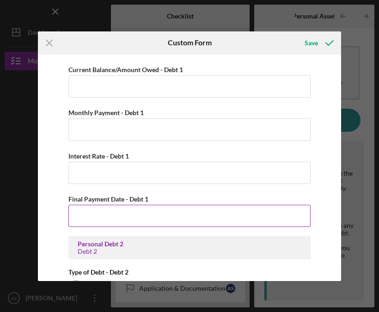
type textarea "Credit Card Debt: AMEX – $1,015, Capital One – $948, Capital One – $2,911, Capi…"
click at [76, 227] on input "Final Payment Date - Debt 1" at bounding box center [189, 216] width 243 height 22
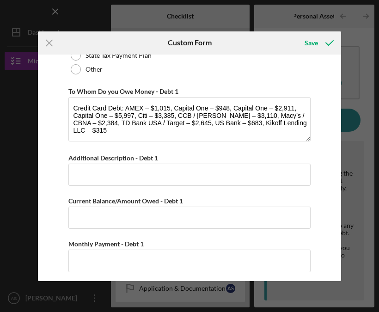
scroll to position [1151, 0]
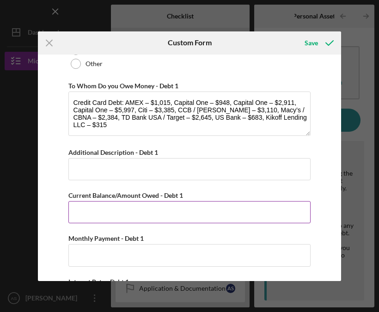
click at [93, 222] on input "Current Balance/Amount Owed - Debt 1" at bounding box center [189, 212] width 243 height 22
click at [90, 223] on input "Current Balance/Amount Owed - Debt 1" at bounding box center [189, 212] width 243 height 22
paste input "$23,393"
type input "$23,393"
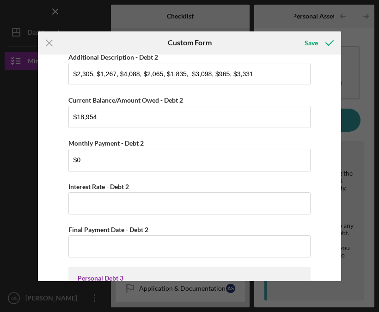
scroll to position [1713, 0]
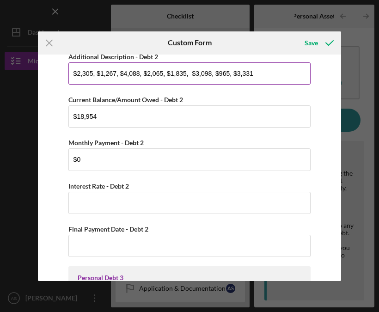
click at [266, 85] on input "$2,305, $1,267, $4,088, $2,065, $1,835, $3,098, $965, $3,331" at bounding box center [189, 73] width 243 height 22
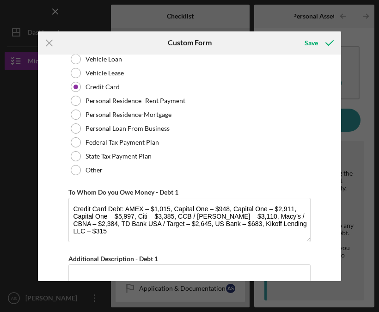
scroll to position [1053, 0]
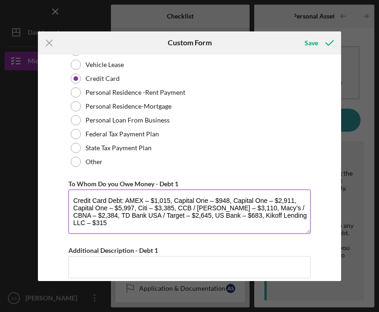
click at [80, 214] on textarea "Credit Card Debt: AMEX – $1,015, Capital One – $948, Capital One – $2,911, Capi…" at bounding box center [189, 212] width 243 height 44
click at [79, 218] on textarea "Credit Card Debt: AMEX – $1,015, Capital One – $948, Capital One – $2,911, Capi…" at bounding box center [189, 212] width 243 height 44
click at [94, 213] on textarea "Credit Card Debt: AMEX – $1,015, Capital One – $948, Capital One – $2,911, Capi…" at bounding box center [189, 212] width 243 height 44
click at [79, 215] on textarea "Credit Card Debt: AMEX – $1,015, Capital One – $948, Capital One – $2,911, Capi…" at bounding box center [189, 212] width 243 height 44
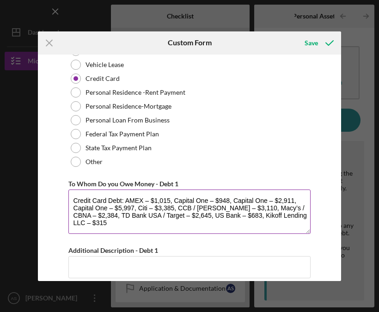
click at [80, 213] on textarea "Credit Card Debt: AMEX – $1,015, Capital One – $948, Capital One – $2,911, Capi…" at bounding box center [189, 212] width 243 height 44
click at [79, 213] on textarea "Credit Card Debt: AMEX – $1,015, Capital One – $948, Capital One – $2,911, Capi…" at bounding box center [189, 212] width 243 height 44
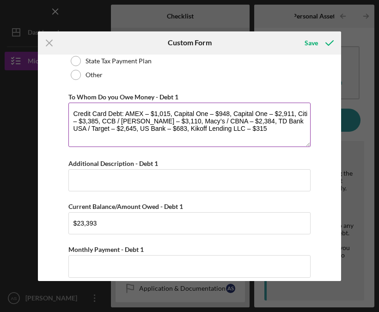
scroll to position [1151, 0]
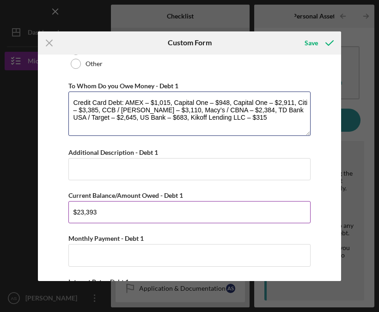
type textarea "Credit Card Debt: AMEX – $1,015, Capital One – $948, Capital One – $2,911, Citi…"
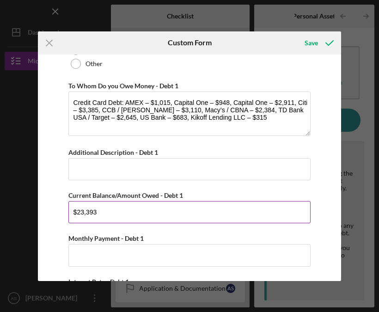
click at [83, 215] on input "$23,393" at bounding box center [189, 212] width 243 height 22
click at [80, 223] on input "$23,393" at bounding box center [189, 212] width 243 height 22
click at [78, 223] on input "$23,393" at bounding box center [189, 212] width 243 height 22
type input "$2"
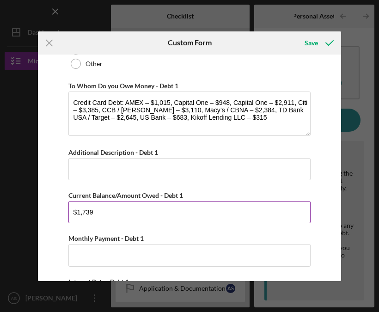
type input "$17,396"
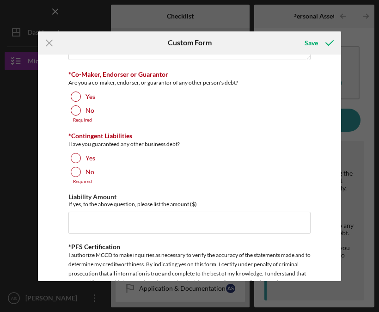
scroll to position [2503, 0]
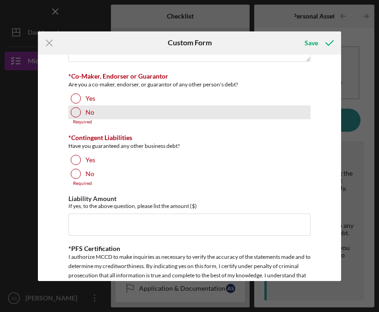
click at [75, 117] on div at bounding box center [76, 112] width 10 height 10
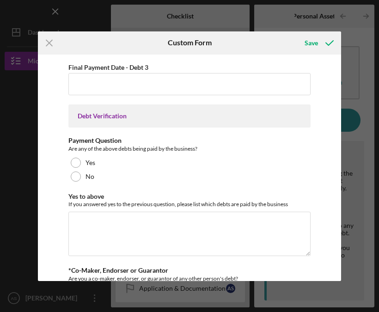
scroll to position [2308, 0]
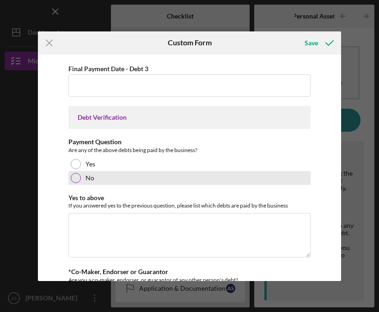
click at [76, 185] on div "No" at bounding box center [189, 178] width 243 height 14
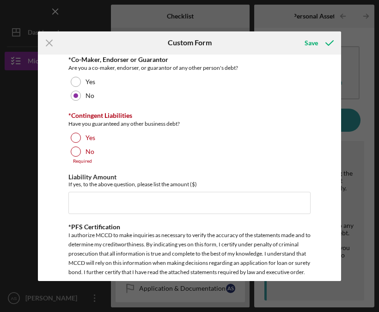
scroll to position [2520, 0]
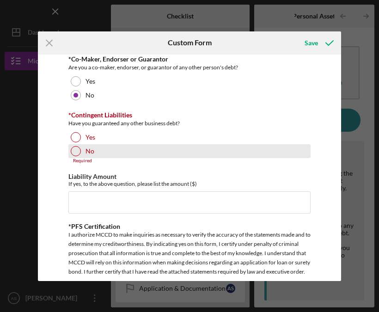
click at [70, 158] on div "No" at bounding box center [189, 151] width 243 height 14
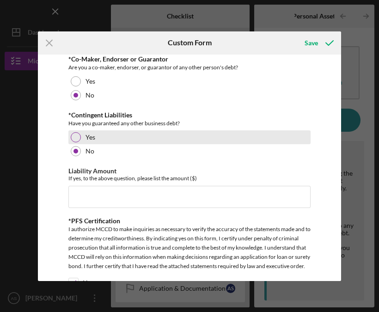
click at [74, 142] on div at bounding box center [76, 137] width 10 height 10
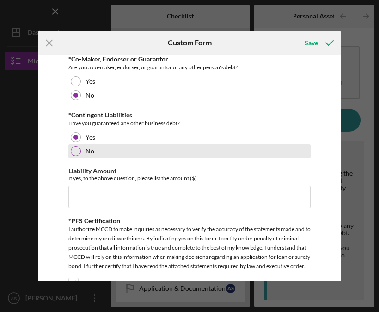
click at [77, 156] on div at bounding box center [76, 151] width 10 height 10
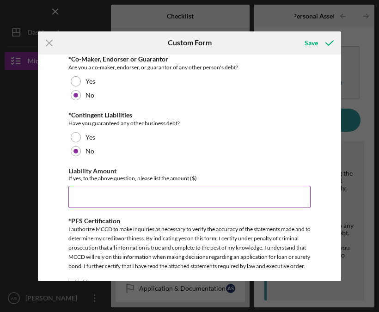
click at [107, 208] on input "Liability Amount" at bounding box center [189, 197] width 243 height 22
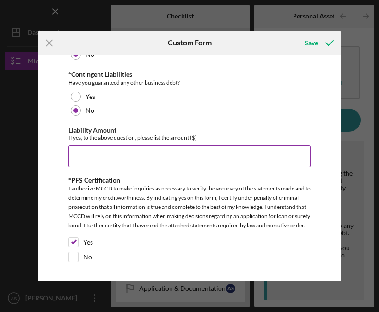
scroll to position [2564, 0]
click at [110, 167] on input "Liability Amount" at bounding box center [189, 156] width 243 height 22
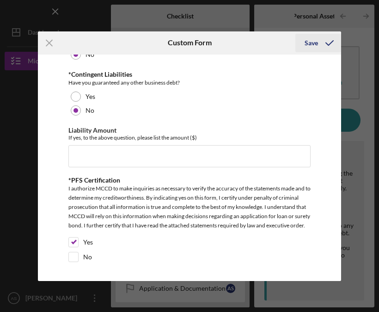
click at [324, 49] on icon "submit" at bounding box center [329, 42] width 23 height 23
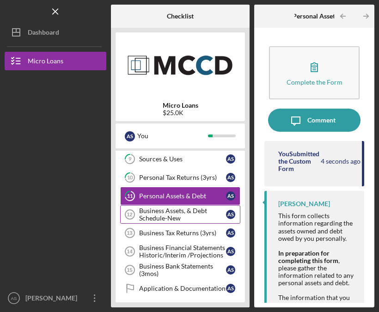
click at [138, 211] on icon "Business Assets, & Debt Schedule-New 12" at bounding box center [129, 214] width 23 height 23
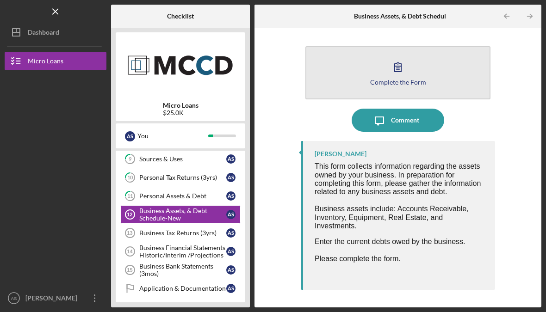
click at [347, 73] on button "Complete the Form Form" at bounding box center [397, 72] width 185 height 53
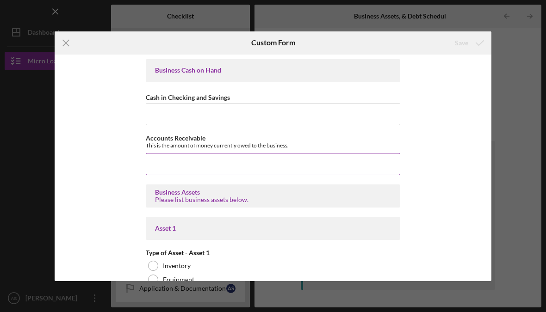
click at [164, 159] on input "Accounts Receivable" at bounding box center [273, 164] width 254 height 22
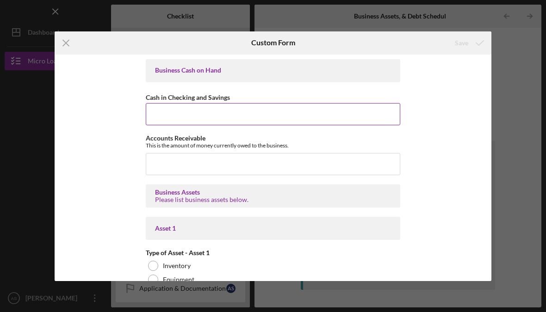
click at [170, 125] on input "Cash in Checking and Savings" at bounding box center [273, 114] width 254 height 22
type input "$2,135.55"
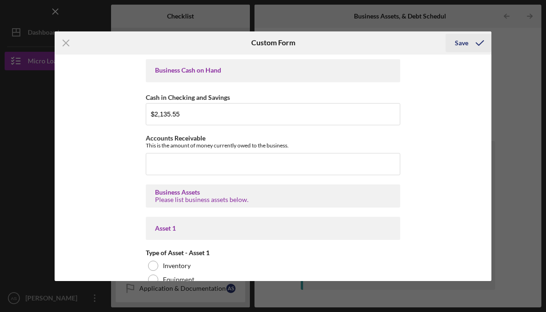
click at [479, 42] on icon "submit" at bounding box center [479, 42] width 23 height 23
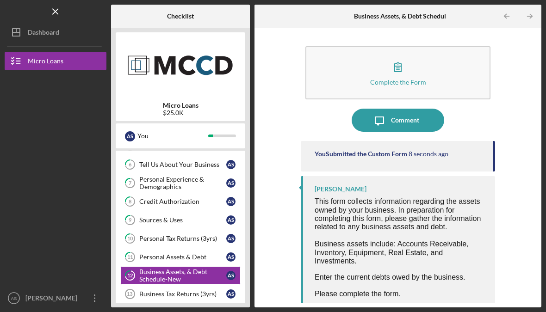
scroll to position [74, 0]
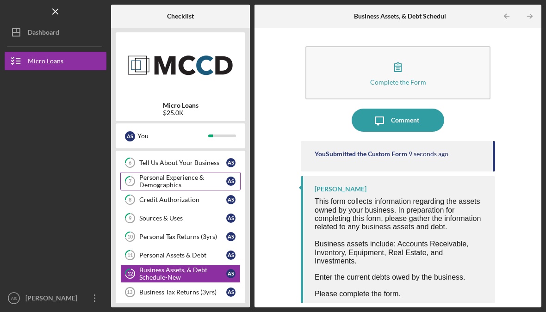
click at [182, 182] on div "Personal Experience & Demographics" at bounding box center [182, 181] width 87 height 15
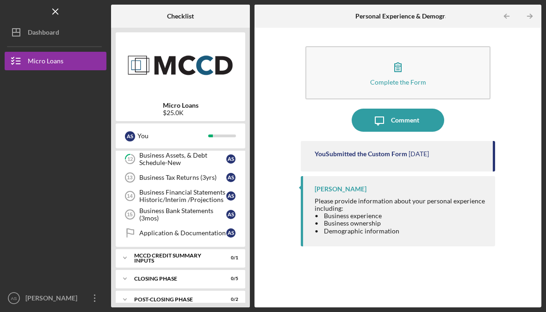
scroll to position [188, 0]
